Goal: Information Seeking & Learning: Learn about a topic

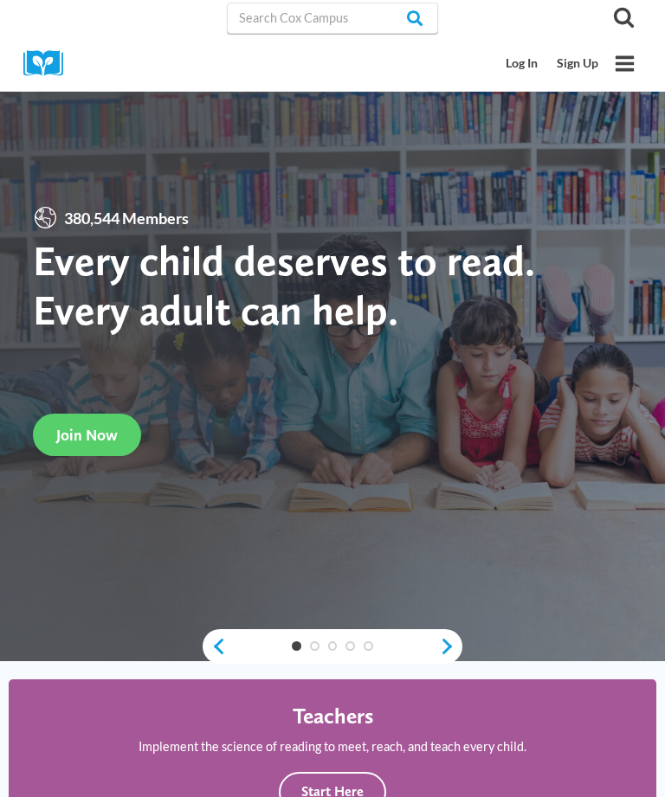
click at [519, 62] on link "Log In" at bounding box center [522, 64] width 51 height 32
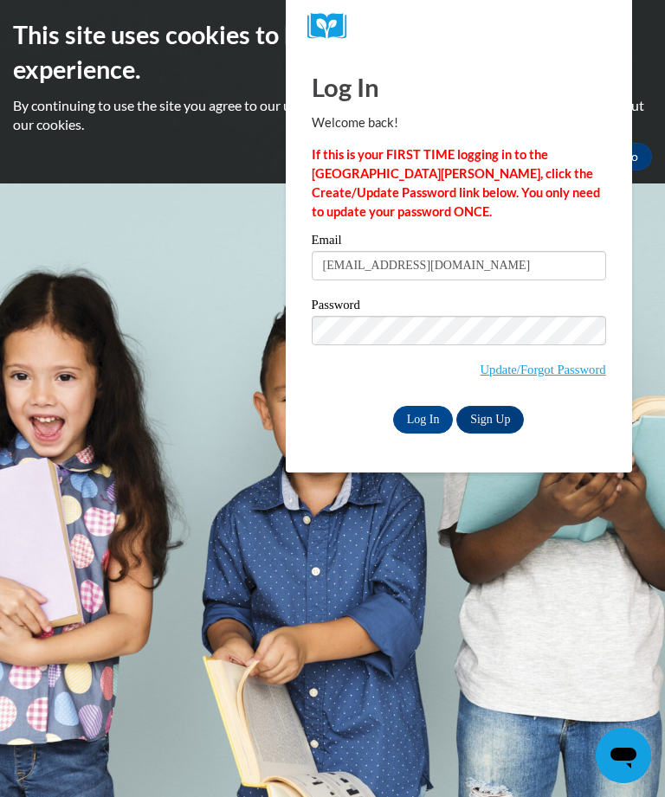
type input "[EMAIL_ADDRESS][DOMAIN_NAME]"
click at [429, 422] on input "Log In" at bounding box center [423, 420] width 61 height 28
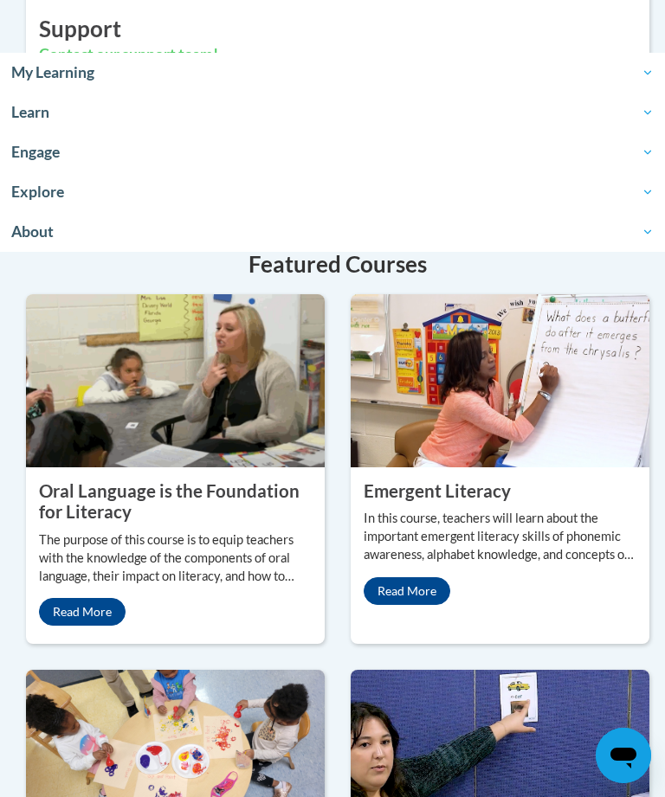
scroll to position [2008, 0]
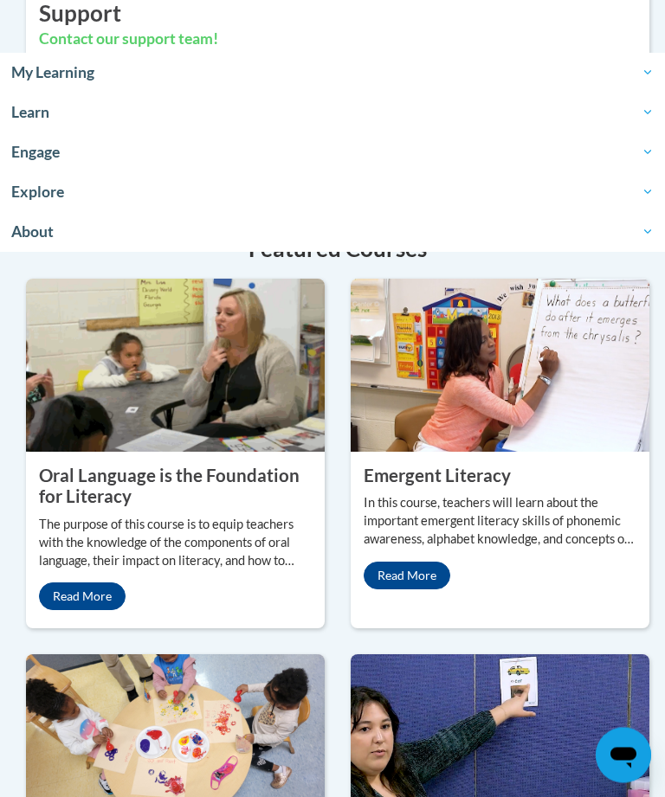
click at [203, 571] on p "The purpose of this course is to equip teachers with the knowledge of the compo…" at bounding box center [175, 544] width 273 height 55
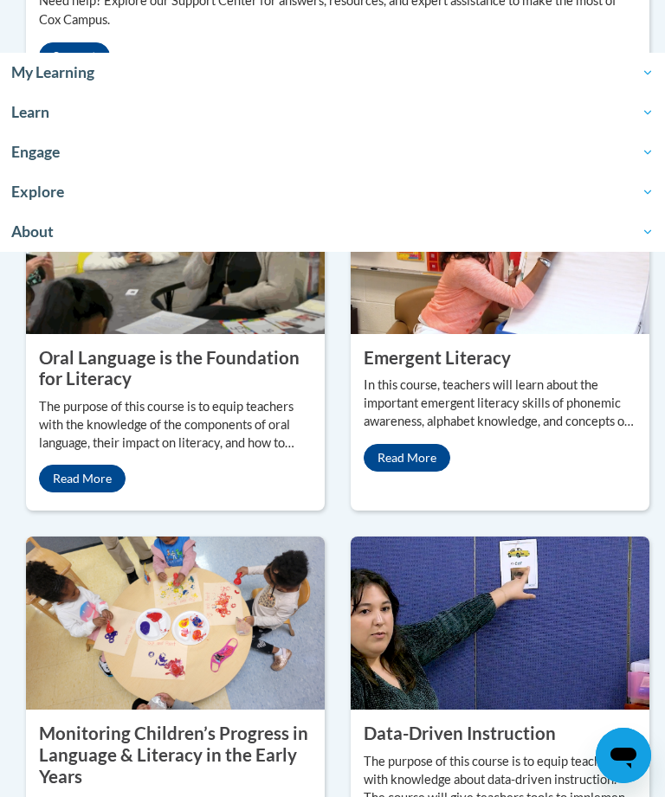
scroll to position [2131, 0]
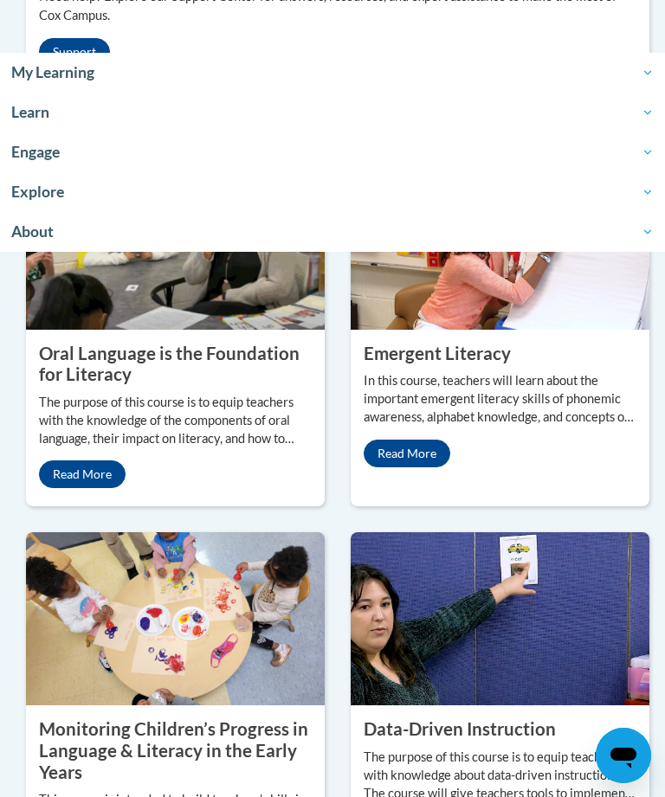
click at [75, 385] on property "Oral Language is the Foundation for Literacy" at bounding box center [169, 364] width 261 height 42
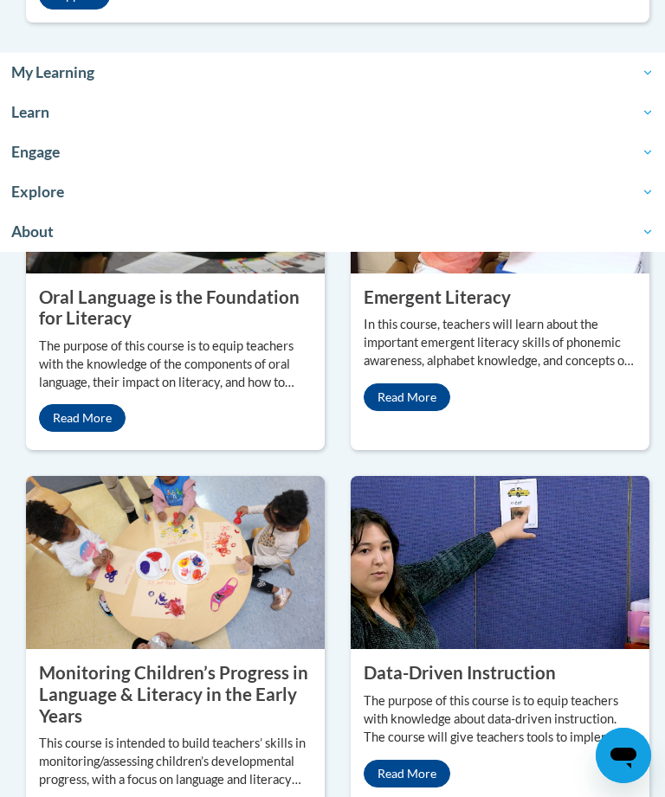
click at [100, 329] on property "Oral Language is the Foundation for Literacy" at bounding box center [169, 308] width 261 height 42
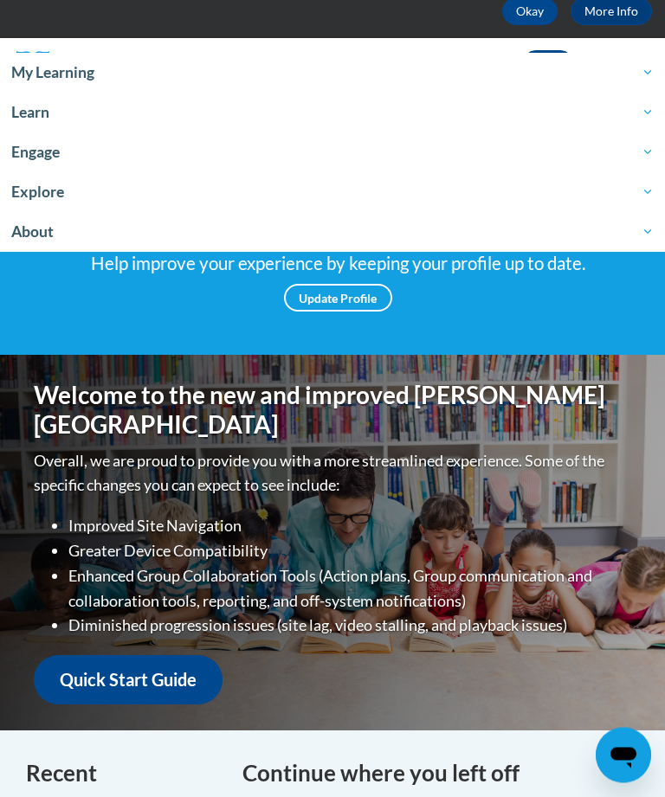
scroll to position [145, 0]
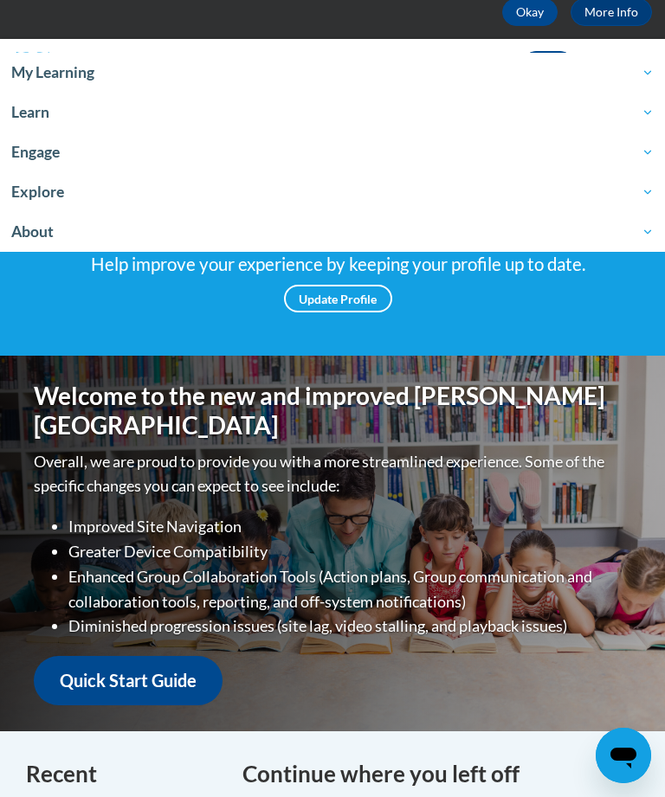
click at [79, 672] on link "Quick Start Guide" at bounding box center [128, 680] width 189 height 49
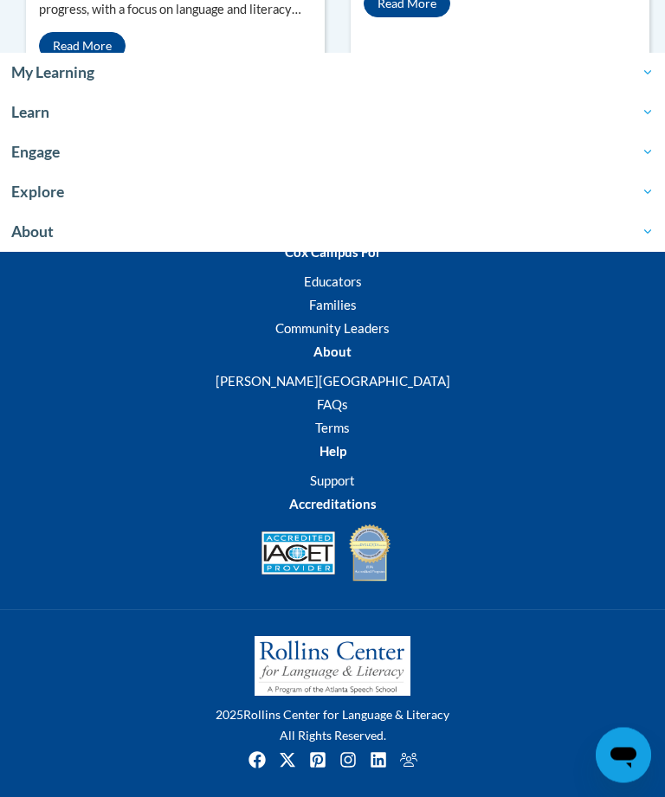
scroll to position [2958, 0]
click at [42, 234] on span "About" at bounding box center [332, 232] width 643 height 21
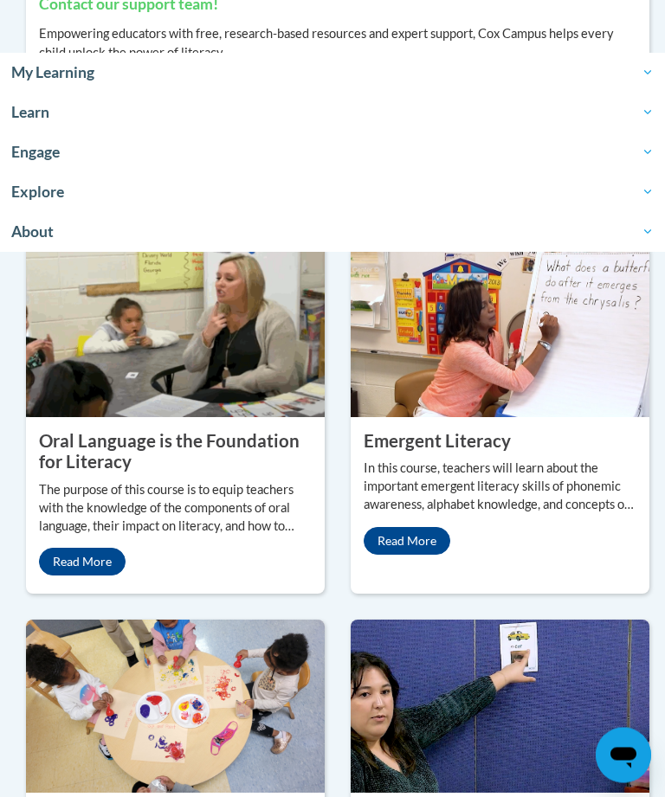
scroll to position [2038, 0]
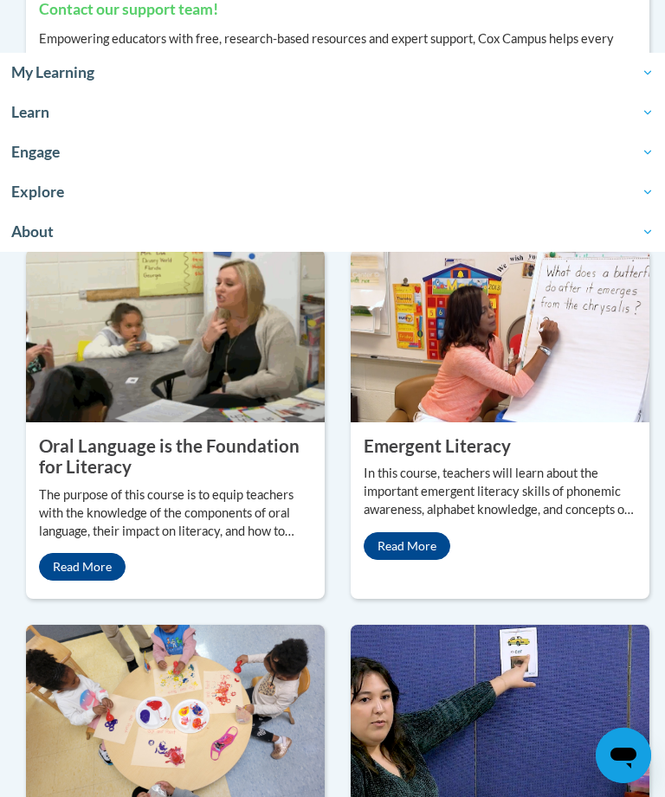
click at [77, 541] on p "The purpose of this course is to equip teachers with the knowledge of the compo…" at bounding box center [175, 514] width 273 height 55
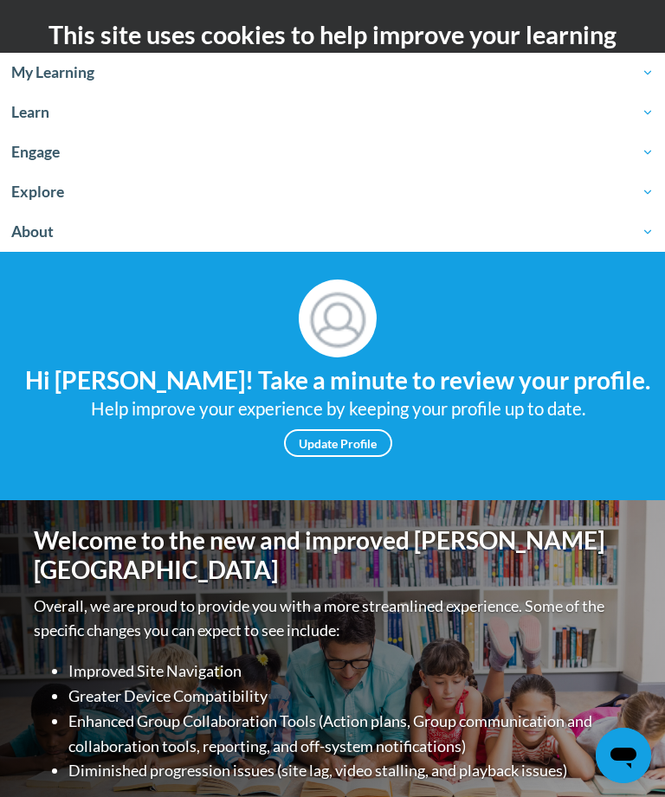
scroll to position [2094, 0]
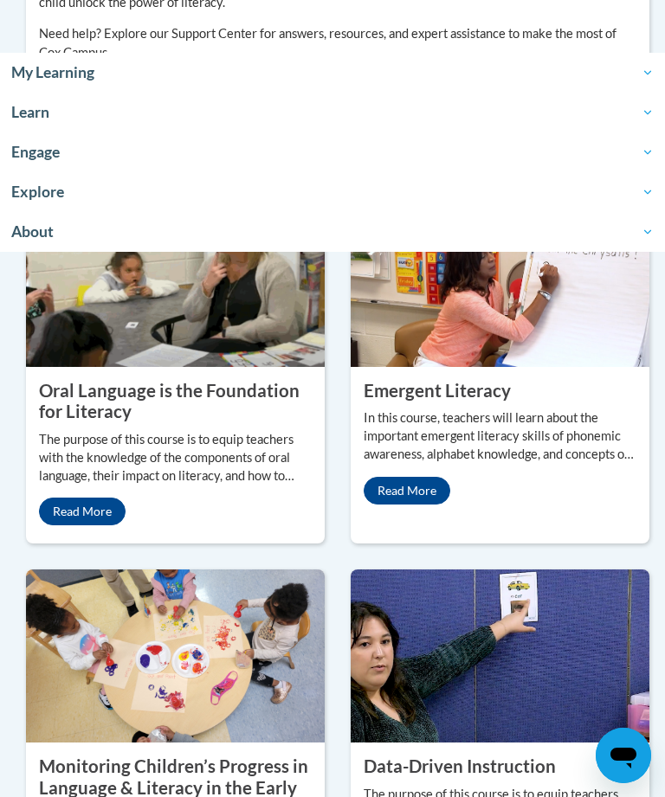
click at [55, 526] on link "Read More" at bounding box center [82, 512] width 87 height 28
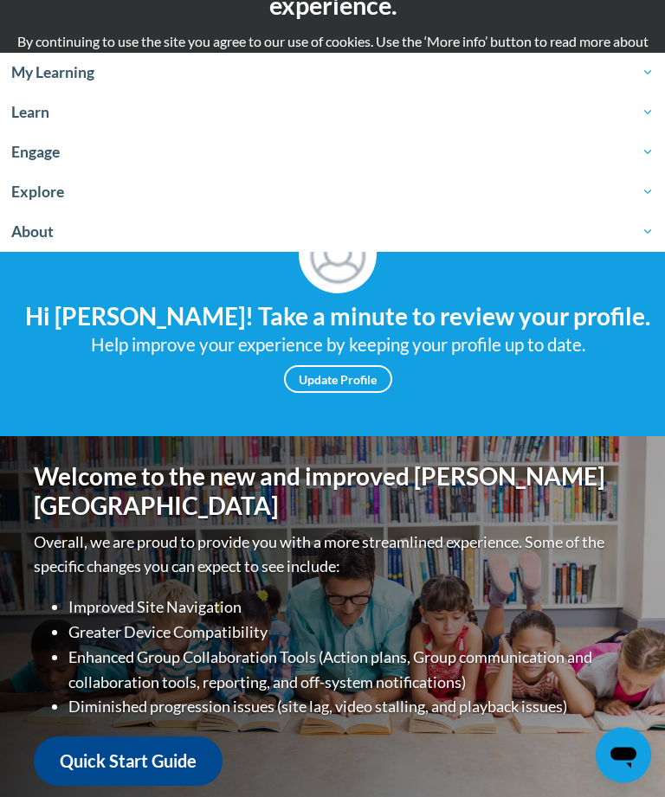
scroll to position [0, 0]
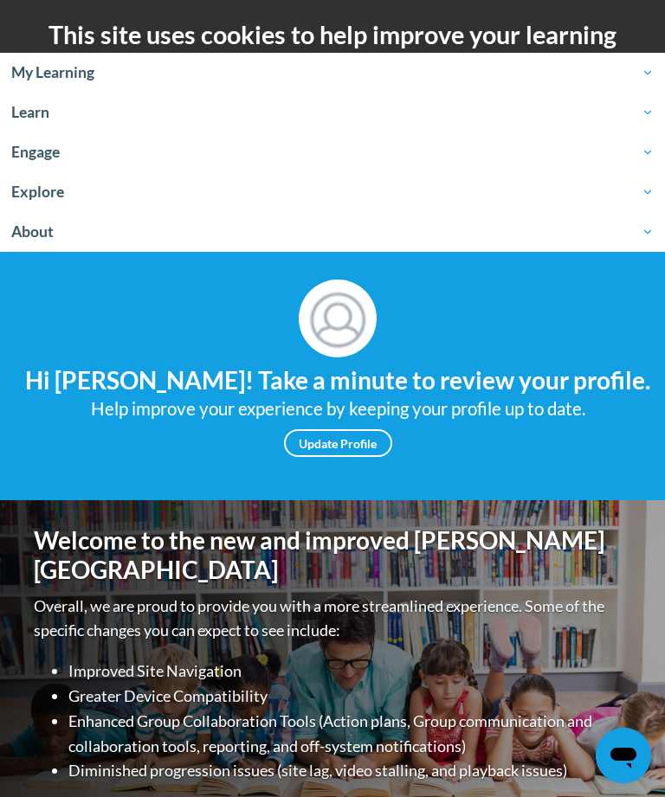
click at [36, 72] on span "My Learning" at bounding box center [332, 72] width 643 height 21
click at [45, 81] on span "My Learning" at bounding box center [332, 72] width 643 height 21
click at [660, 72] on link "My Learning" at bounding box center [332, 73] width 665 height 40
click at [643, 77] on span "My Learning" at bounding box center [332, 72] width 643 height 21
click at [643, 81] on span "My Learning" at bounding box center [332, 72] width 643 height 21
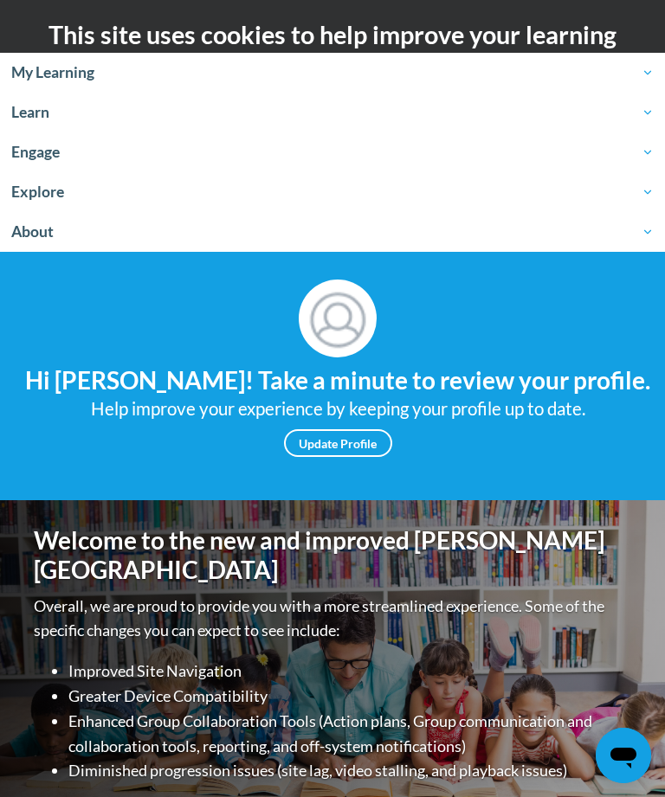
click at [644, 75] on span "My Learning" at bounding box center [332, 72] width 643 height 21
click at [55, 77] on span "My Learning" at bounding box center [332, 72] width 643 height 21
click at [62, 74] on span "My Learning" at bounding box center [332, 72] width 643 height 21
click at [53, 76] on span "My Learning" at bounding box center [332, 72] width 643 height 21
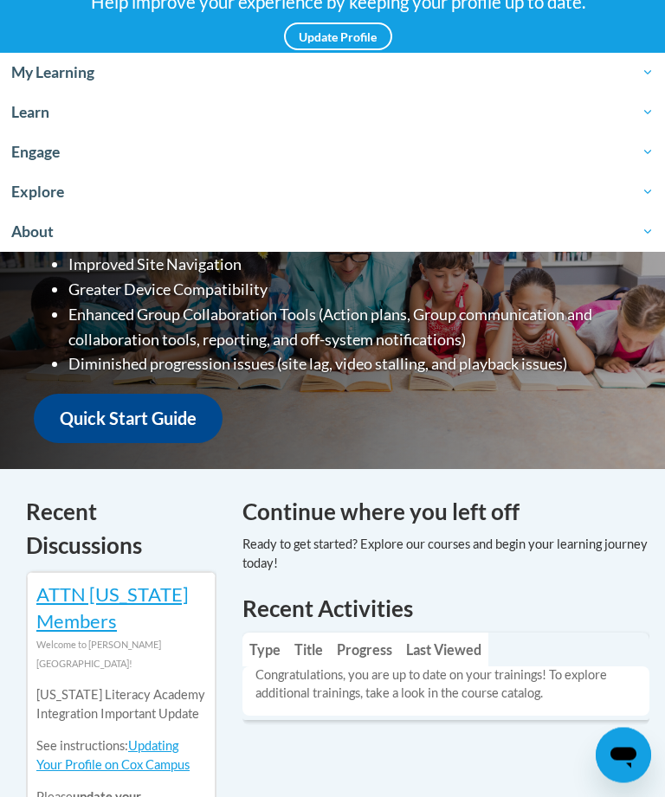
scroll to position [407, 0]
click at [68, 417] on link "Quick Start Guide" at bounding box center [128, 418] width 189 height 49
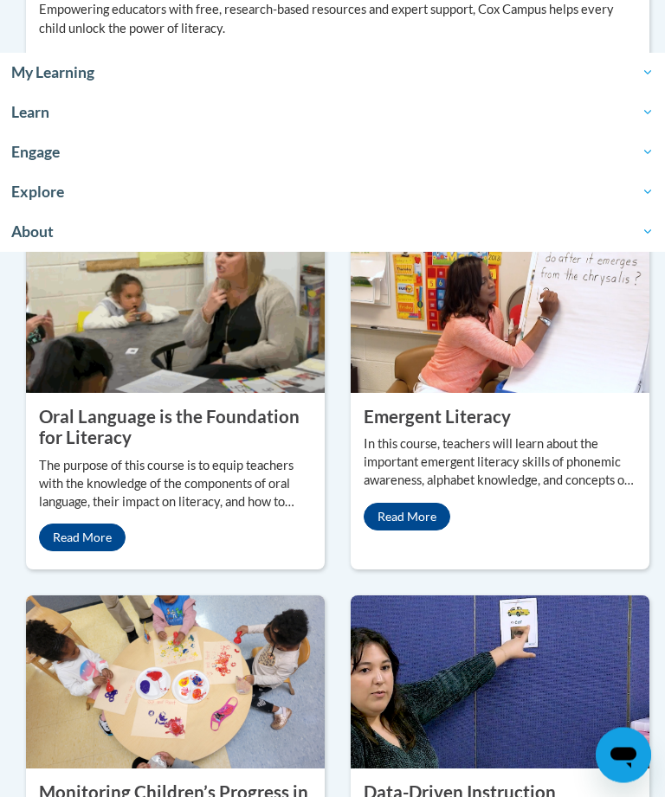
scroll to position [2068, 0]
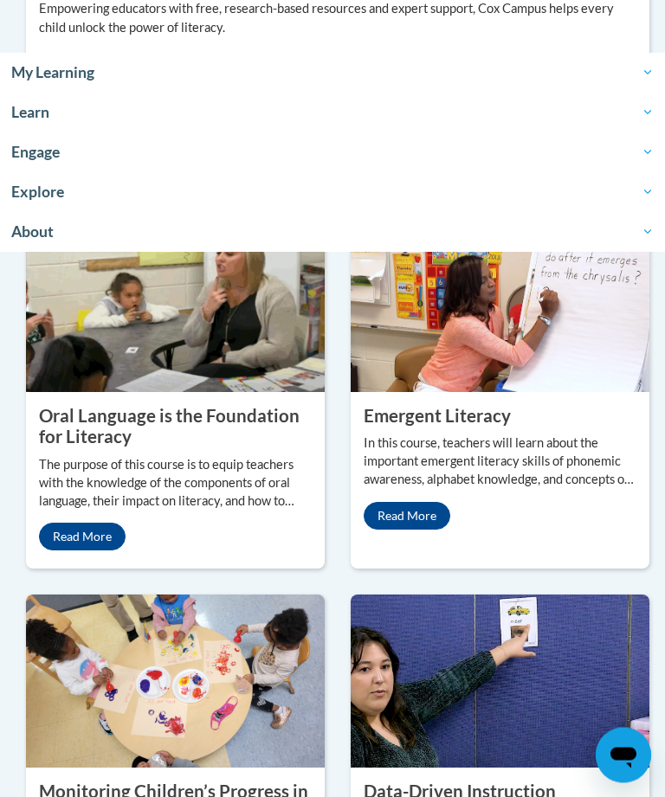
click at [119, 449] on property "Oral Language is the Foundation for Literacy" at bounding box center [169, 427] width 261 height 42
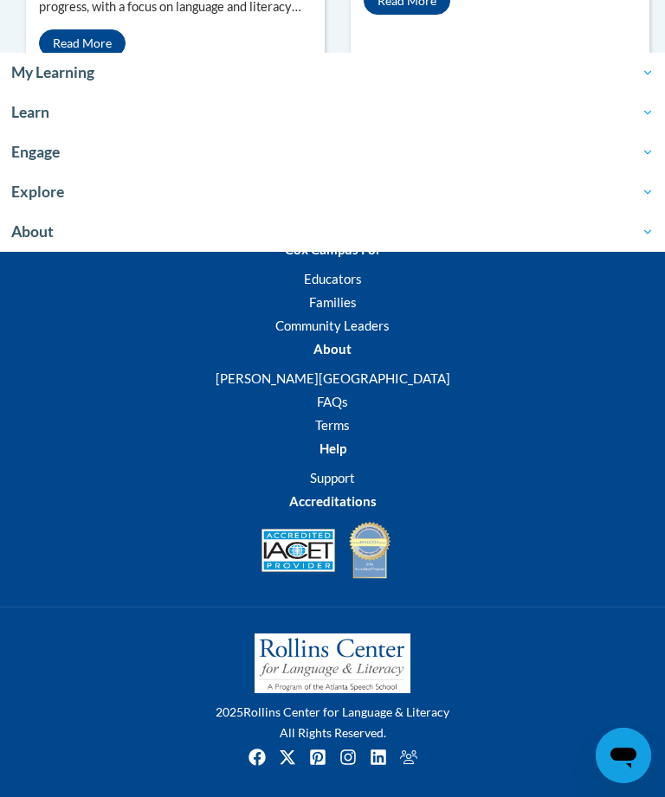
scroll to position [2980, 0]
click at [326, 410] on link "FAQs" at bounding box center [332, 402] width 31 height 16
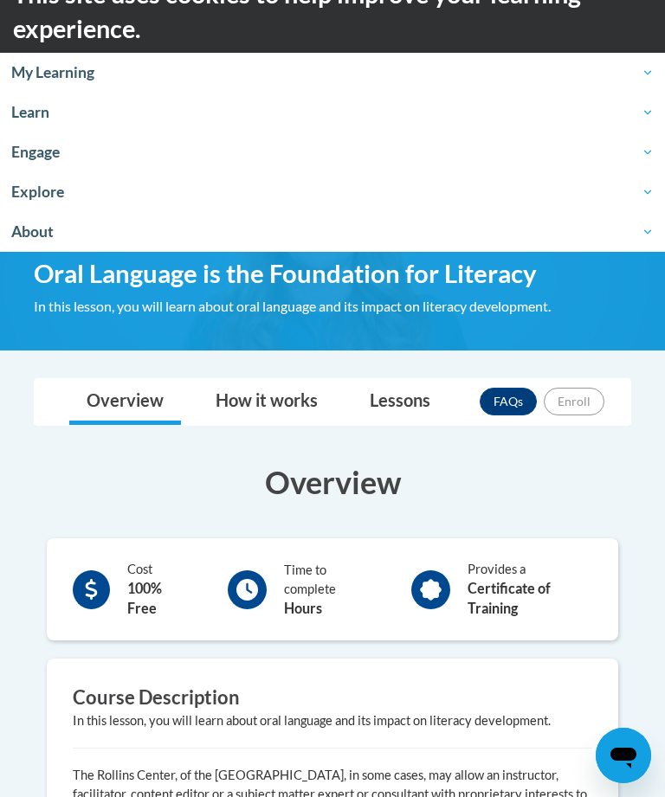
scroll to position [39, 0]
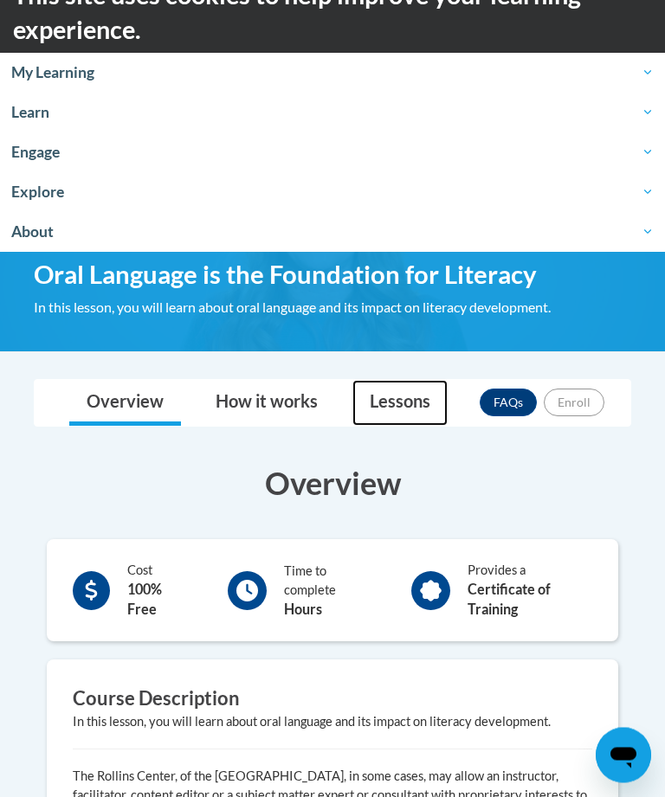
click at [414, 395] on link "Lessons" at bounding box center [399, 404] width 95 height 46
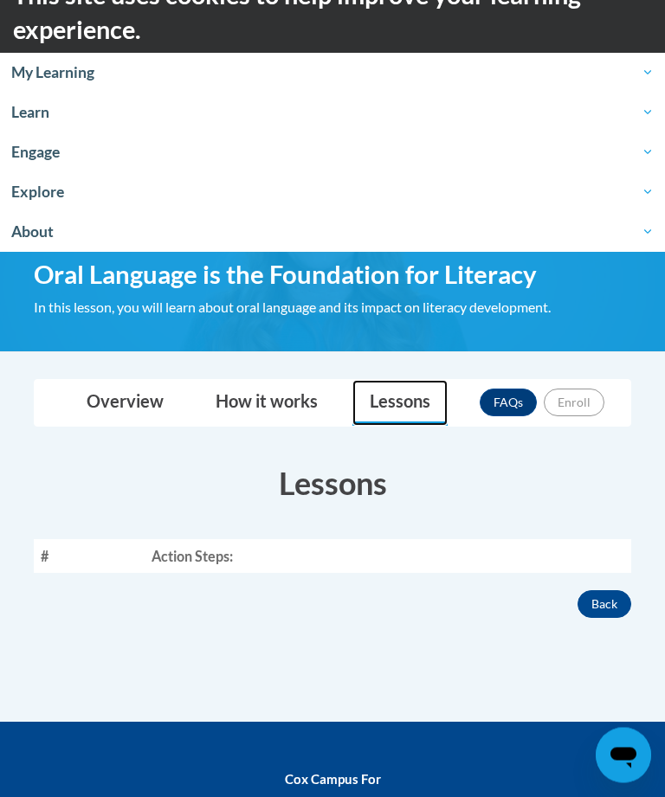
scroll to position [40, 0]
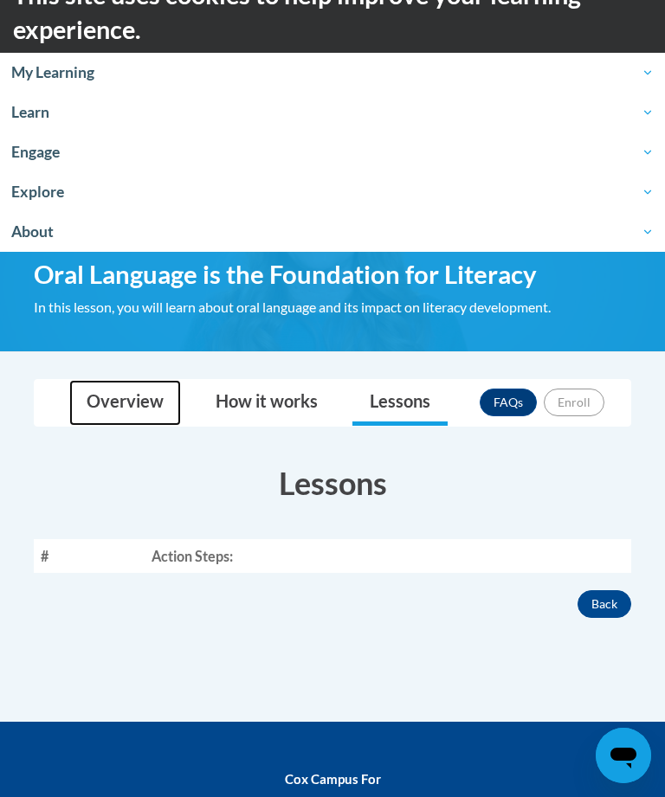
click at [151, 382] on link "Overview" at bounding box center [125, 403] width 112 height 46
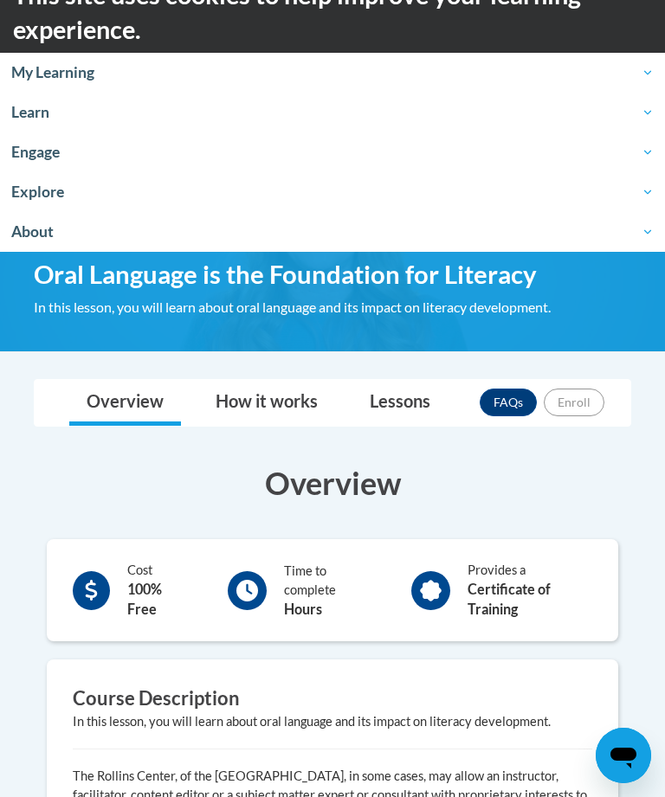
click at [518, 401] on link "FAQs" at bounding box center [508, 403] width 57 height 28
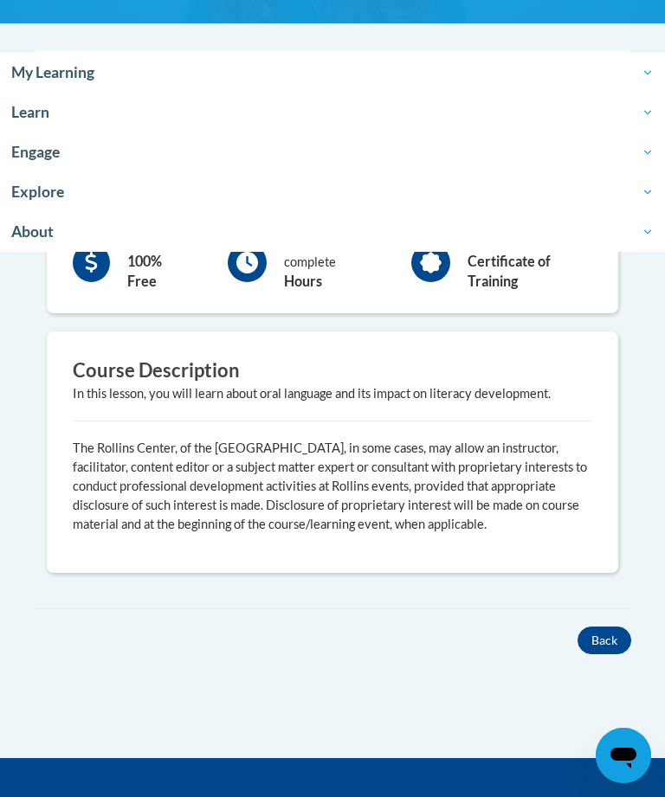
scroll to position [366, 0]
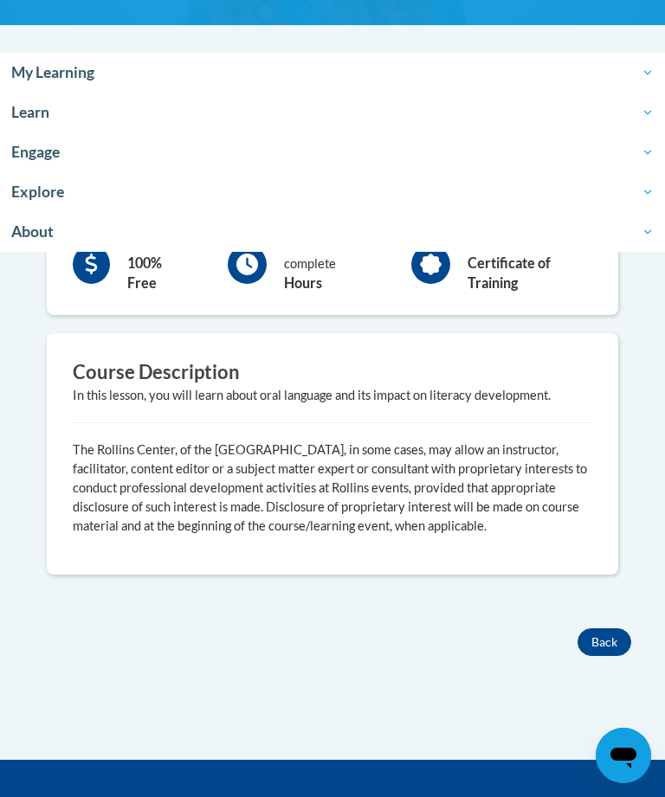
click at [604, 629] on button "Back" at bounding box center [605, 643] width 54 height 28
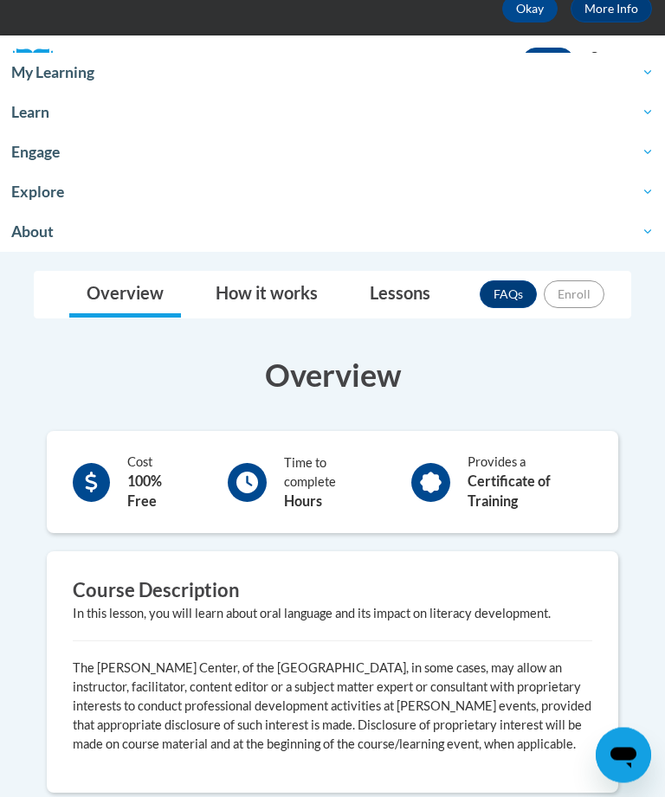
scroll to position [149, 0]
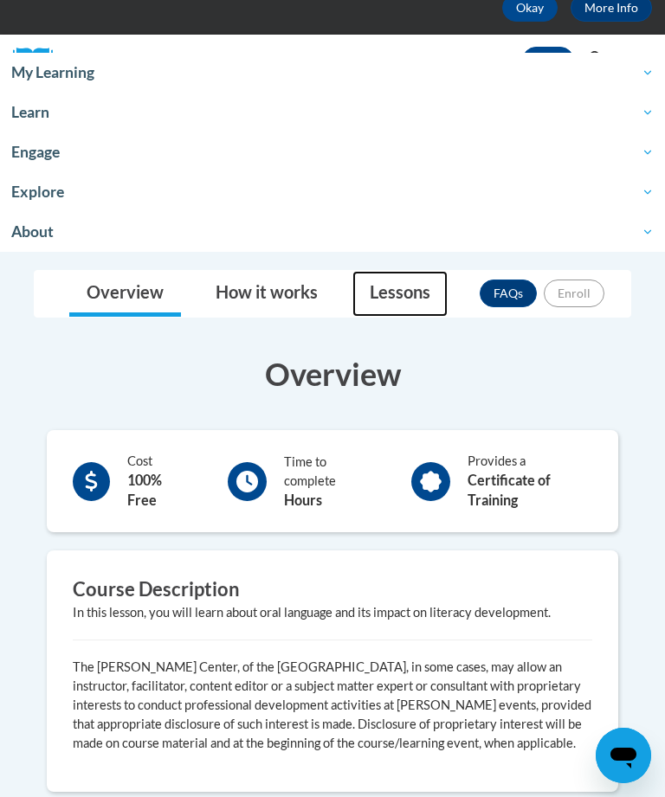
click at [418, 278] on link "Lessons" at bounding box center [399, 294] width 95 height 46
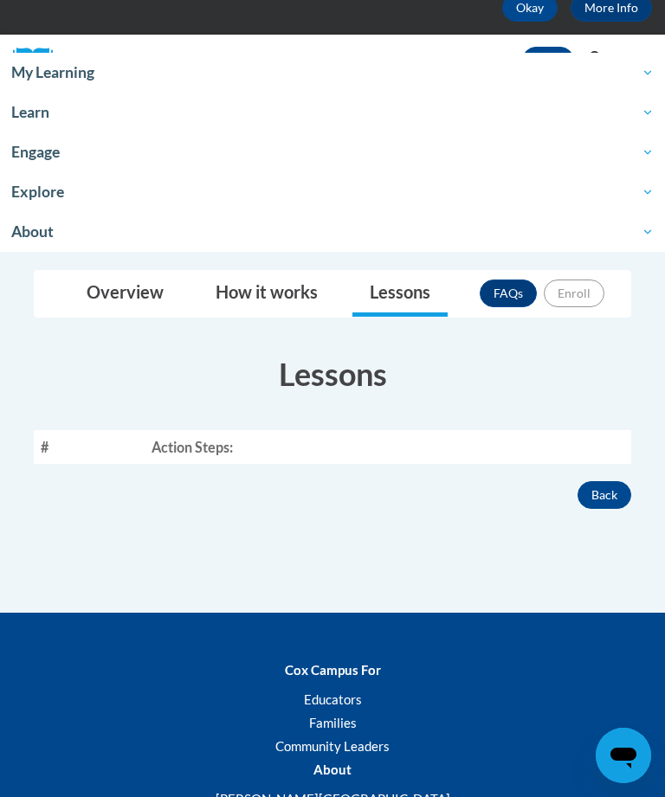
click at [604, 442] on th "Action Steps:" at bounding box center [388, 447] width 487 height 34
click at [68, 476] on div "Overview Cost 100% Free Time to complete Hours Provides a Certificate of Traini…" at bounding box center [332, 422] width 623 height 174
click at [54, 446] on th "#" at bounding box center [89, 447] width 111 height 34
click at [55, 431] on th "#" at bounding box center [89, 447] width 111 height 34
click at [75, 430] on th "#" at bounding box center [89, 447] width 111 height 34
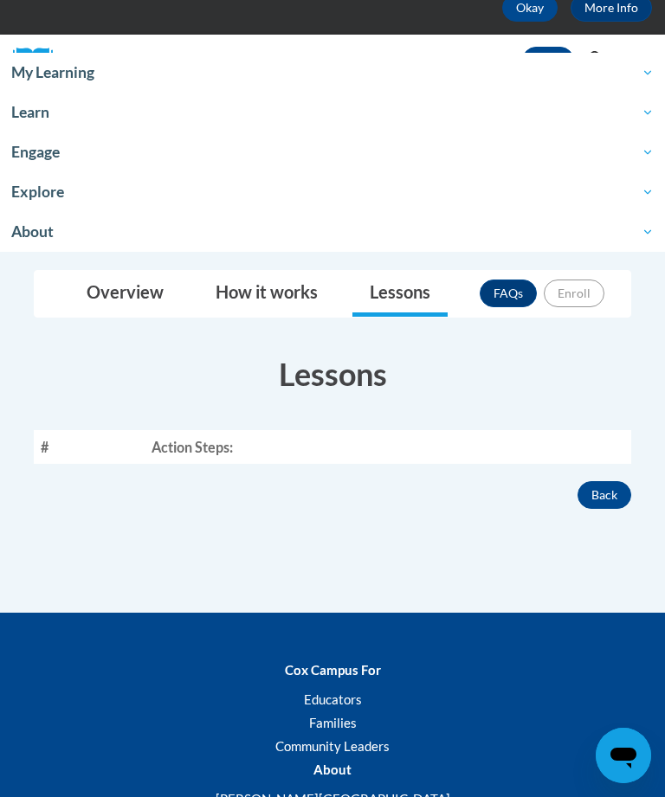
click at [134, 430] on th "#" at bounding box center [89, 447] width 111 height 34
click at [195, 433] on th "Action Steps:" at bounding box center [388, 447] width 487 height 34
click at [237, 439] on th "Action Steps:" at bounding box center [388, 447] width 487 height 34
click at [264, 440] on th "Action Steps:" at bounding box center [388, 447] width 487 height 34
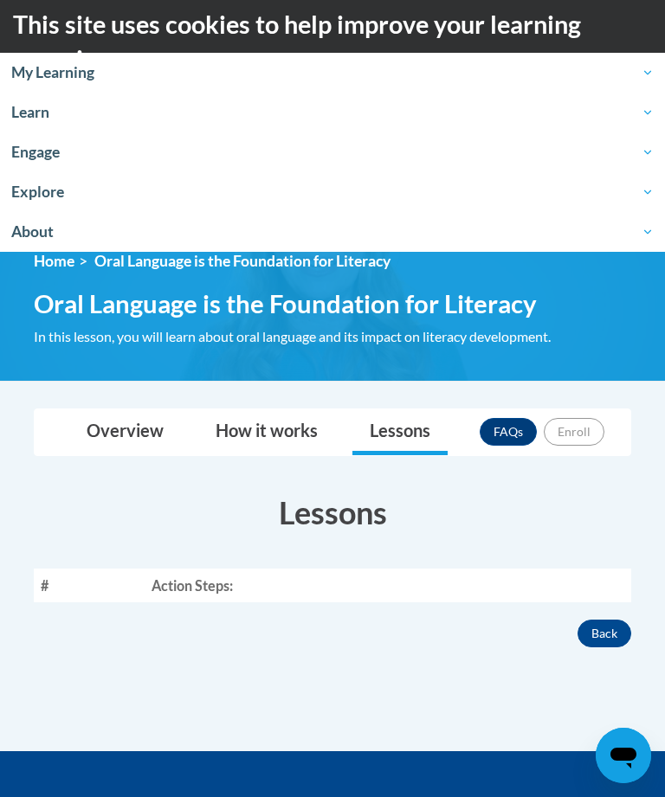
scroll to position [11, 0]
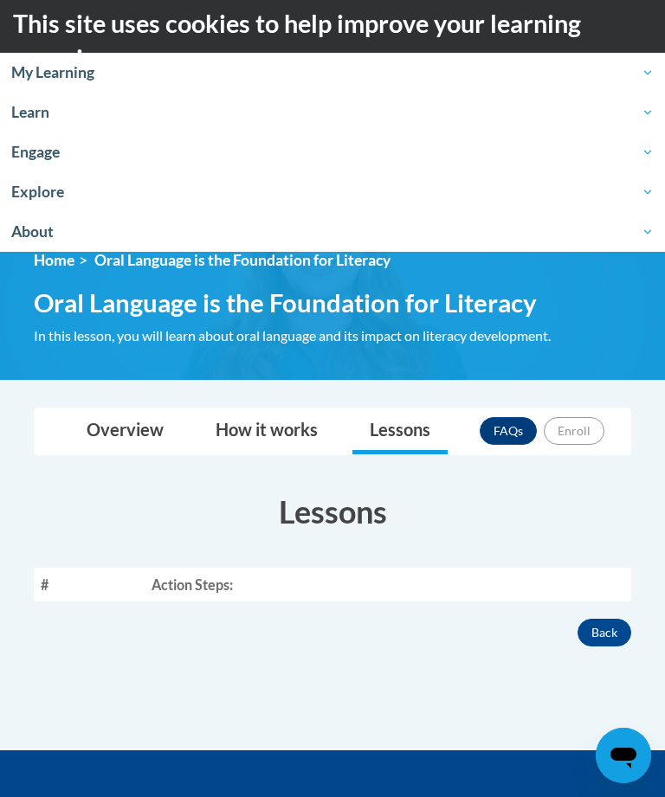
click at [504, 568] on th "Action Steps:" at bounding box center [388, 585] width 487 height 34
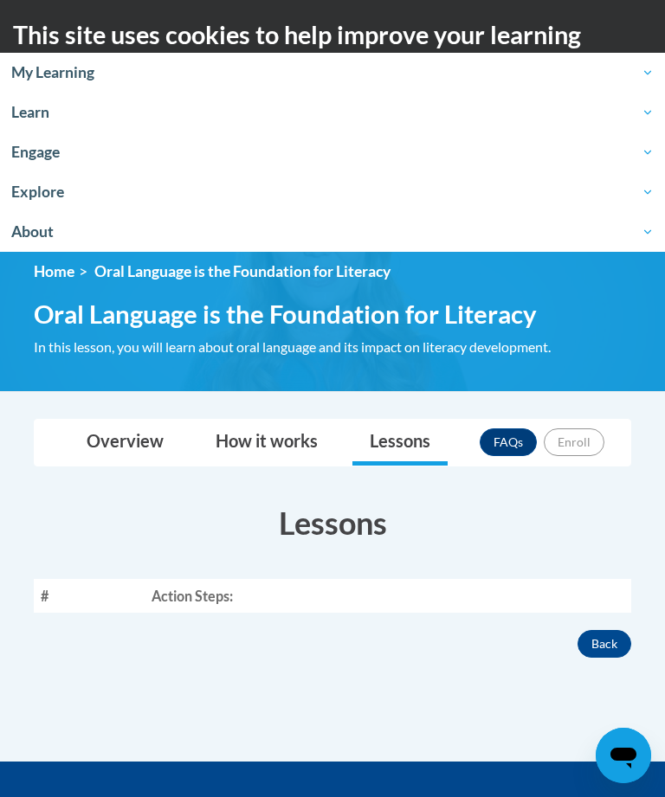
click at [496, 587] on th "Action Steps:" at bounding box center [388, 596] width 487 height 34
click at [399, 501] on h3 "Lessons" at bounding box center [332, 522] width 597 height 43
click at [37, 595] on th "#" at bounding box center [89, 596] width 111 height 34
click at [617, 630] on button "Back" at bounding box center [605, 644] width 54 height 28
